Goal: Information Seeking & Learning: Learn about a topic

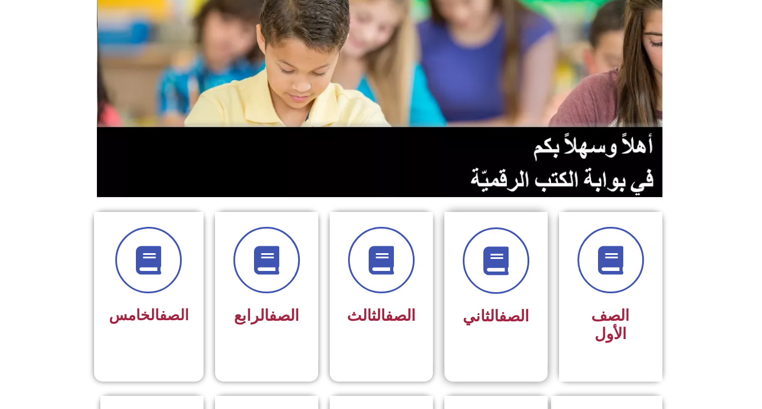
scroll to position [115, 0]
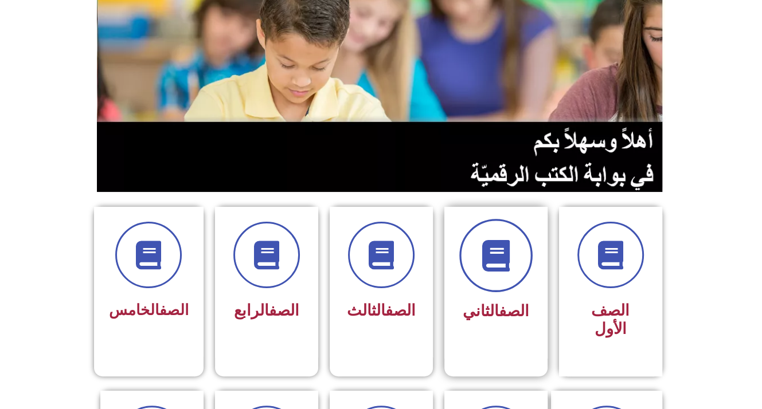
click at [466, 252] on span at bounding box center [495, 255] width 73 height 73
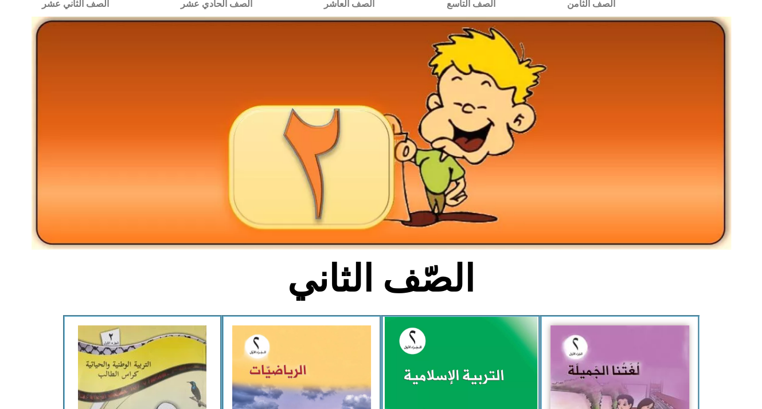
scroll to position [115, 0]
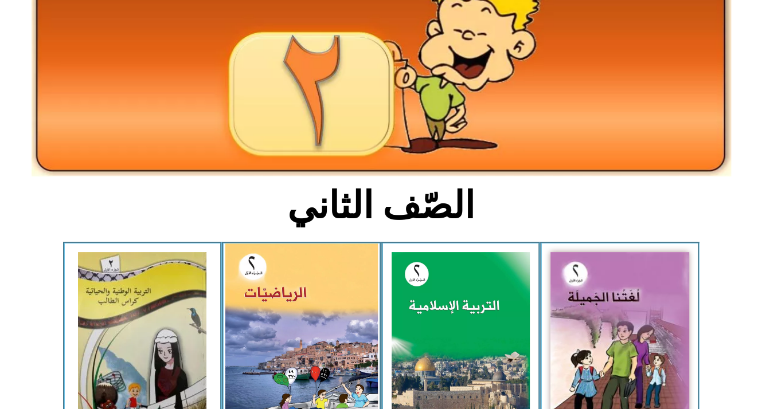
click at [296, 358] on img at bounding box center [301, 338] width 152 height 189
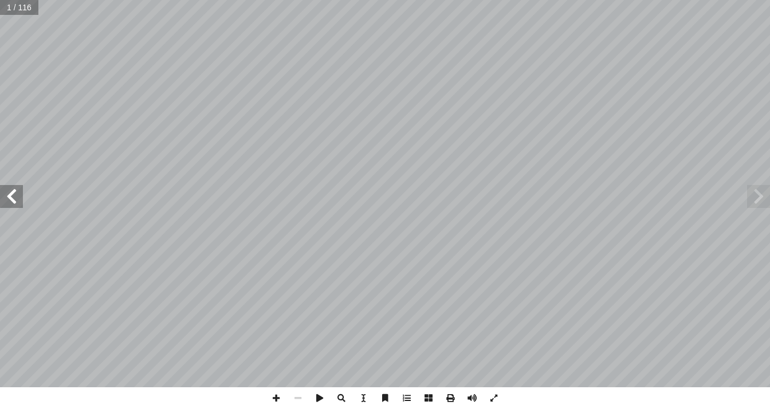
click at [19, 203] on span at bounding box center [11, 196] width 23 height 23
click at [19, 202] on span at bounding box center [11, 196] width 23 height 23
click at [20, 200] on div "٢ ورة؟ ّ ماذا تشاهد في الص ولى أ الوحدة ال� ٩٩ َ ن ْ ضم ُ عداد أ ال� 20 3 ن أ ا…" at bounding box center [385, 193] width 770 height 387
click at [15, 185] on span at bounding box center [11, 196] width 23 height 23
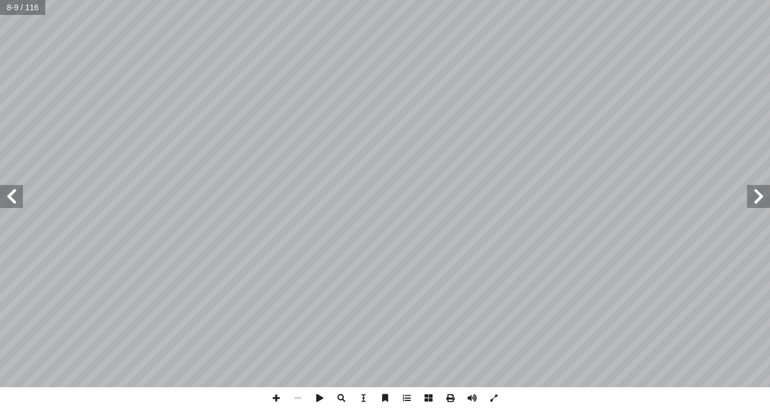
click at [15, 207] on span at bounding box center [11, 196] width 23 height 23
click at [16, 209] on div "٤ ي أ ساسية ل� أ العائلة هي الوحدة ال� ١ ٍ لة ِ عائ َ تي مصروف آ ال� ُ الجدول ُ…" at bounding box center [385, 193] width 770 height 387
click at [21, 203] on span at bounding box center [11, 196] width 23 height 23
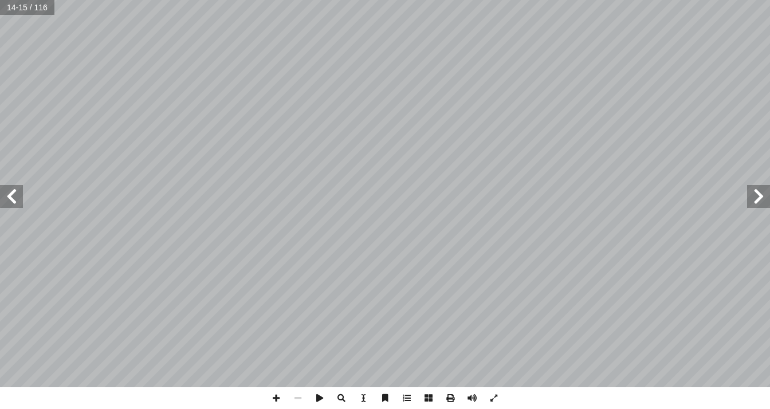
click at [21, 203] on span at bounding box center [11, 196] width 23 height 23
click at [14, 187] on span at bounding box center [11, 196] width 23 height 23
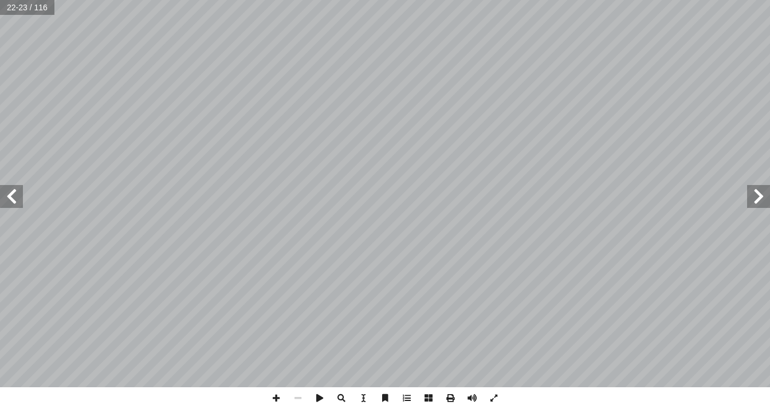
click at [14, 187] on span at bounding box center [11, 196] width 23 height 23
drag, startPoint x: 14, startPoint y: 189, endPoint x: 14, endPoint y: 201, distance: 11.5
click at [14, 201] on span at bounding box center [11, 196] width 23 height 23
click at [770, 397] on div "2 ٤ رس َّ الد ) ١ ( الجمع دون حمل ضمن ٩٩ ِ ثمــار ِ قطــف ِ ل ِ لــى مزرعتــه ِ…" at bounding box center [385, 204] width 770 height 409
